Goal: Check status: Check status

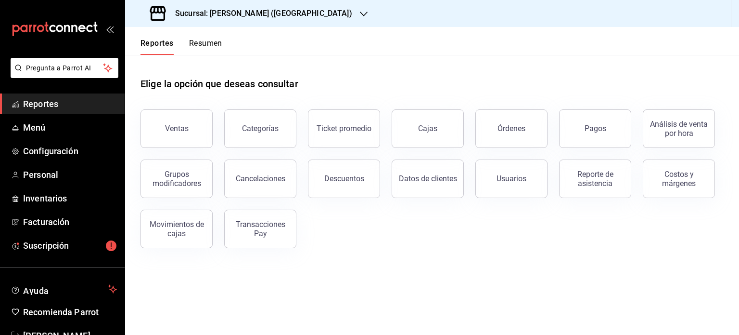
click at [219, 48] on button "Resumen" at bounding box center [205, 47] width 33 height 16
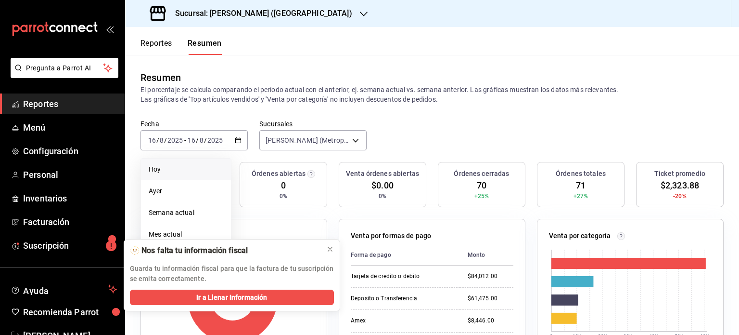
click at [181, 171] on span "Hoy" at bounding box center [186, 169] width 75 height 10
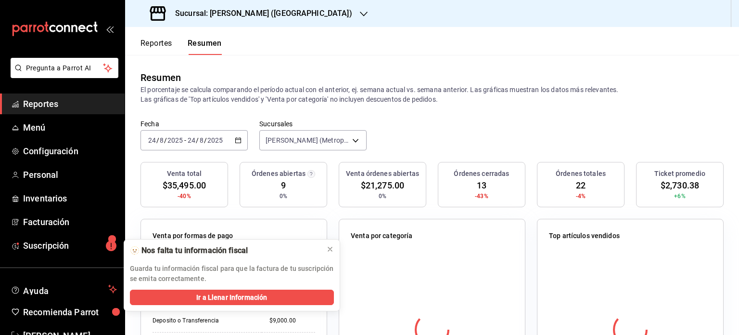
click at [489, 133] on div "Fecha [DATE] [DATE] - [DATE] [DATE] Sucursales Daisuke (Metropolitan) [object O…" at bounding box center [432, 140] width 614 height 42
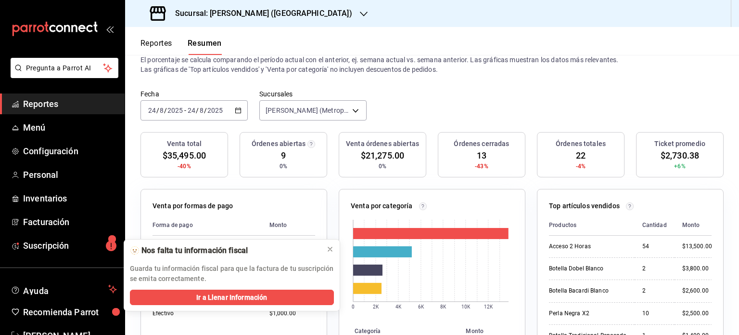
scroll to position [26, 0]
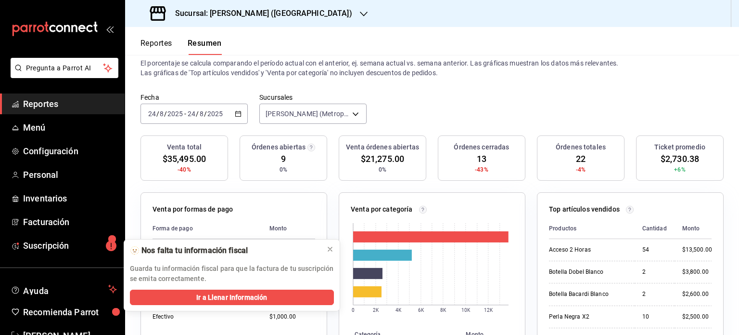
click at [238, 113] on icon "button" at bounding box center [238, 113] width 7 height 7
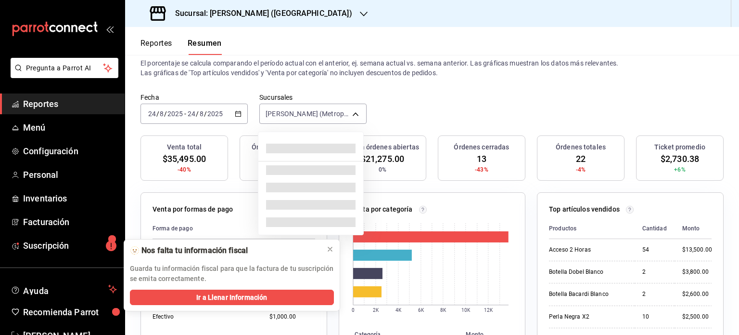
click at [304, 111] on body "Pregunta a Parrot AI Reportes Menú Configuración Personal Inventarios Facturaci…" at bounding box center [369, 167] width 739 height 335
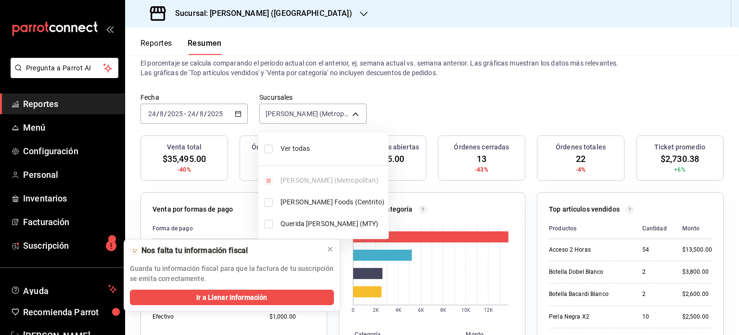
click at [304, 111] on div at bounding box center [369, 167] width 739 height 335
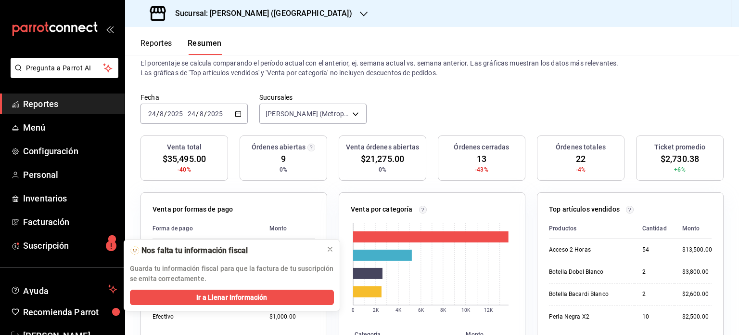
click at [240, 111] on icon "button" at bounding box center [238, 113] width 7 height 7
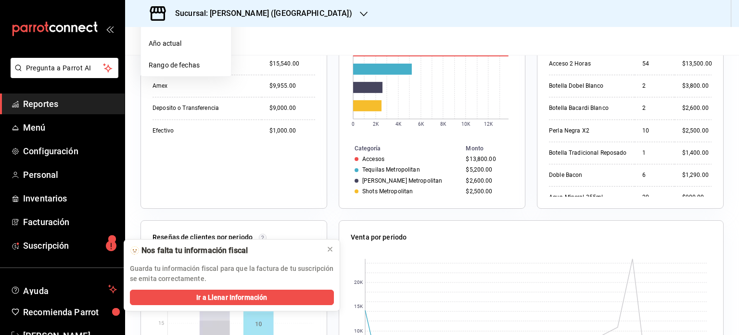
scroll to position [219, 0]
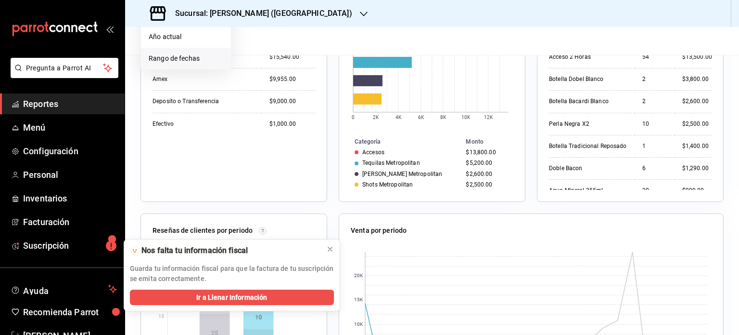
click at [188, 57] on span "Rango de fechas" at bounding box center [186, 58] width 75 height 10
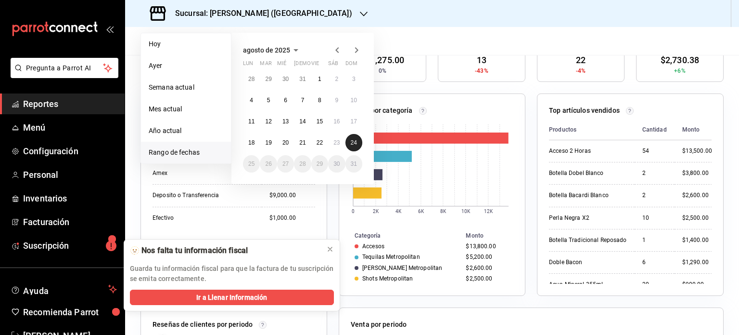
scroll to position [123, 0]
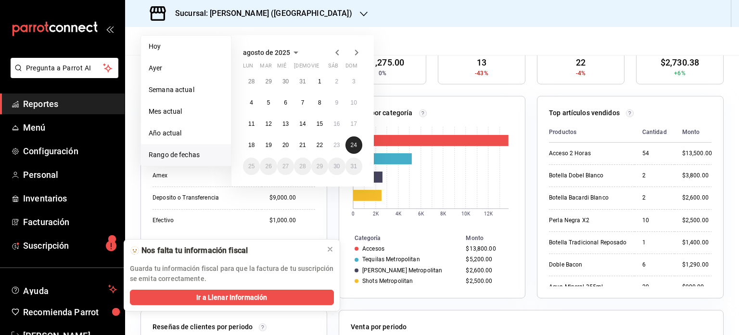
click at [355, 147] on button "24" at bounding box center [354, 144] width 17 height 17
click at [251, 142] on abbr "18" at bounding box center [251, 145] width 6 height 7
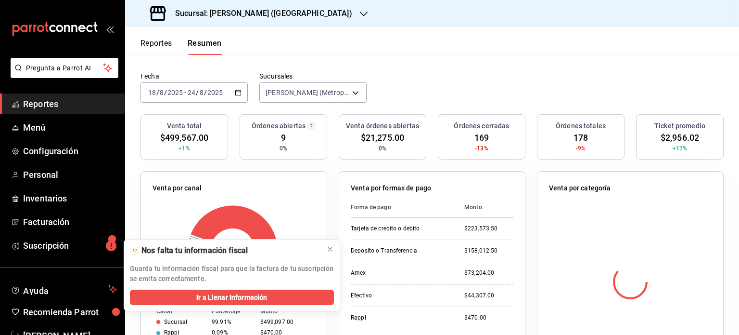
scroll to position [48, 0]
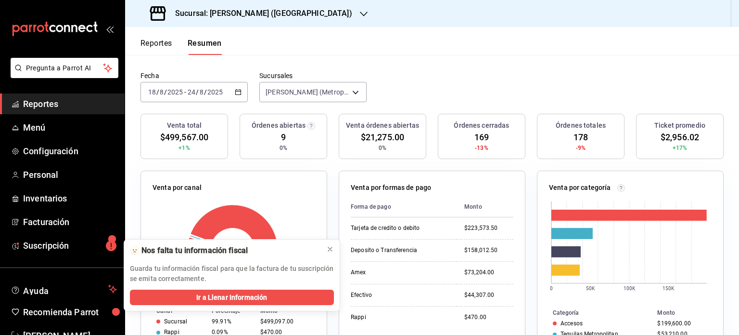
click at [239, 93] on \(Stroke\) "button" at bounding box center [238, 92] width 6 height 5
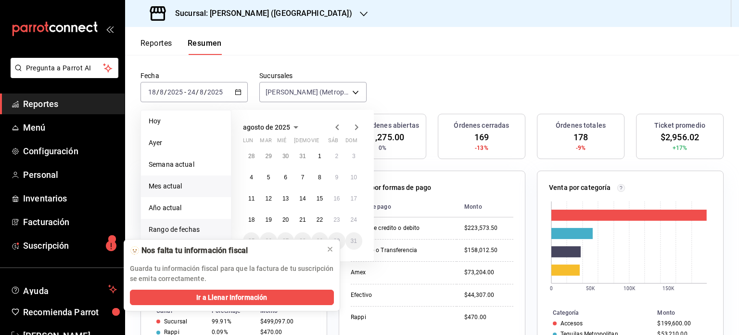
click at [193, 185] on span "Mes actual" at bounding box center [186, 186] width 75 height 10
